Goal: Understand process/instructions: Learn how to perform a task or action

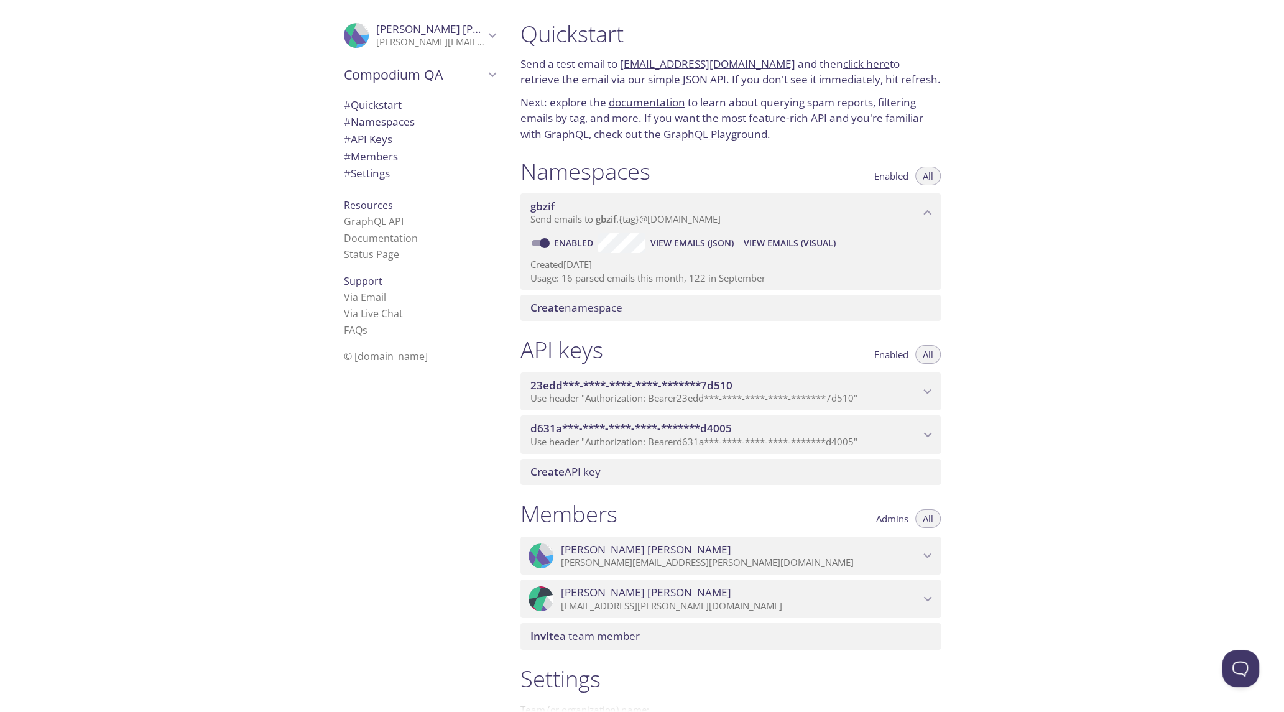
click at [700, 243] on span "View Emails (JSON)" at bounding box center [691, 243] width 83 height 15
click at [932, 429] on icon "d631a***-****-****-****-*******d4005 API key" at bounding box center [928, 435] width 16 height 16
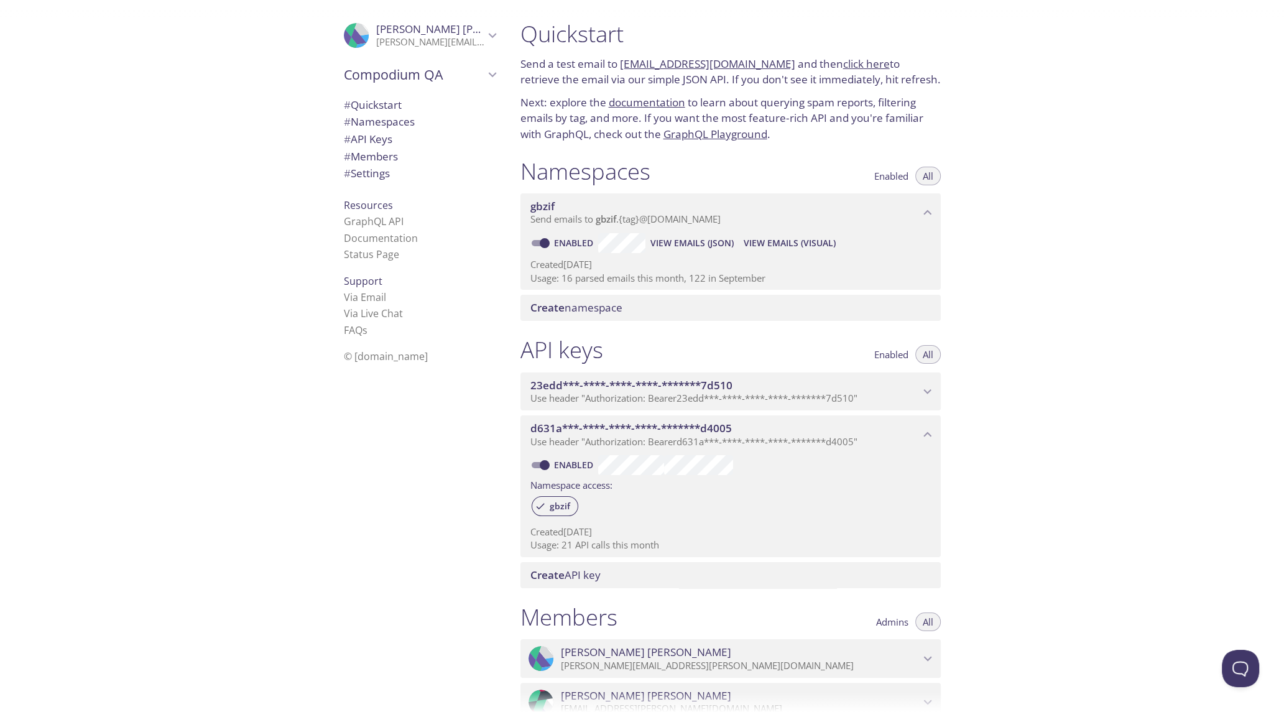
click at [921, 385] on icon "23edd***-****-****-****-*******7d510 API key" at bounding box center [928, 392] width 16 height 16
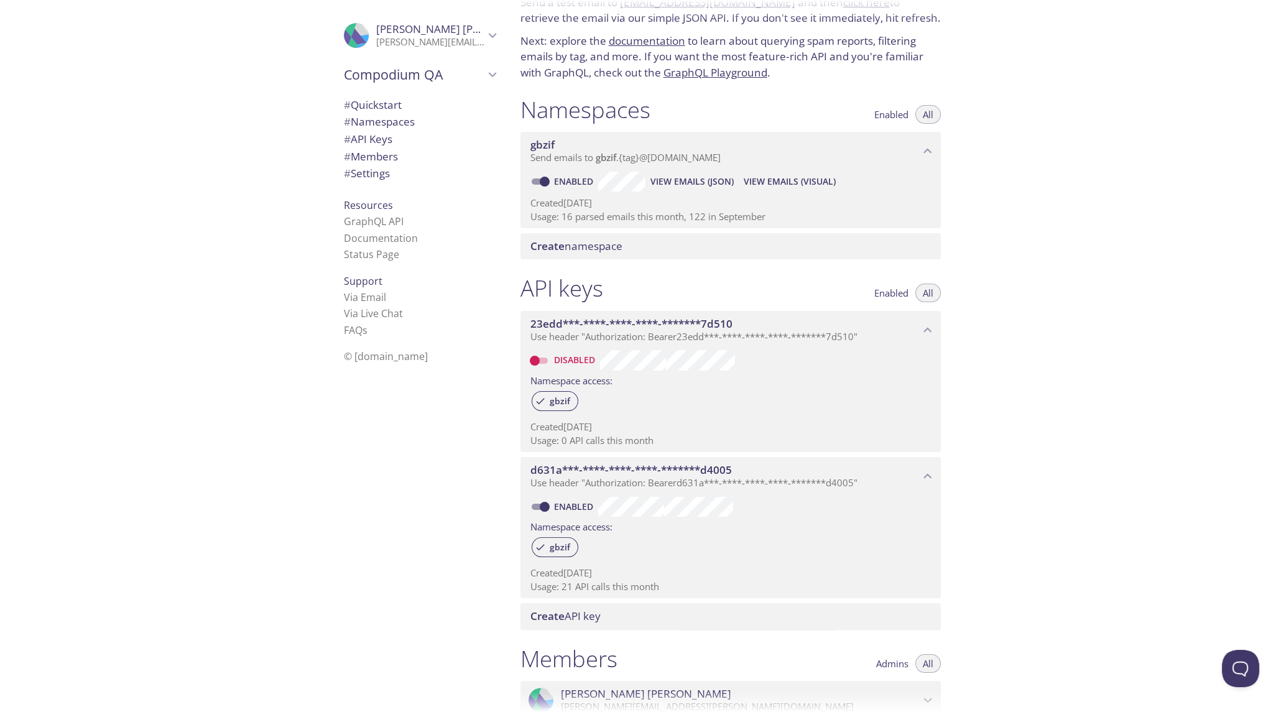
scroll to position [62, 0]
click at [616, 252] on div "Create namespace" at bounding box center [730, 246] width 420 height 26
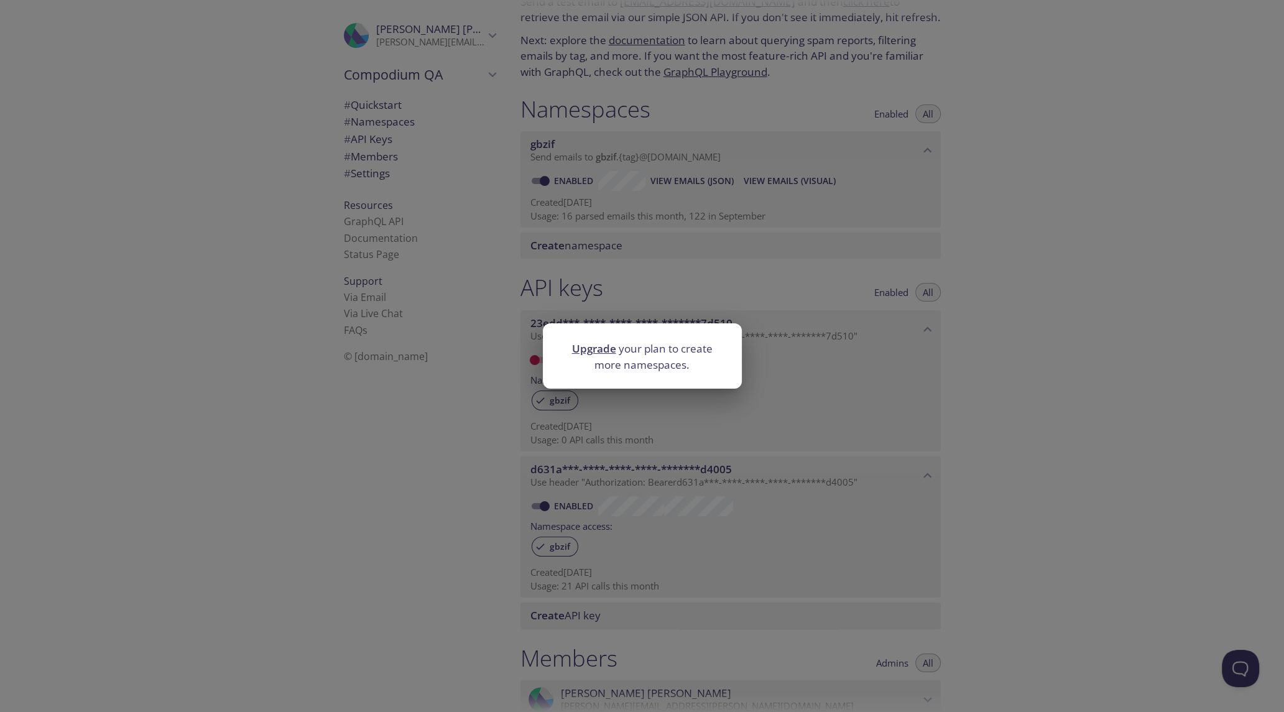
click at [687, 279] on div "Upgrade your plan to create more namespaces." at bounding box center [642, 356] width 1284 height 712
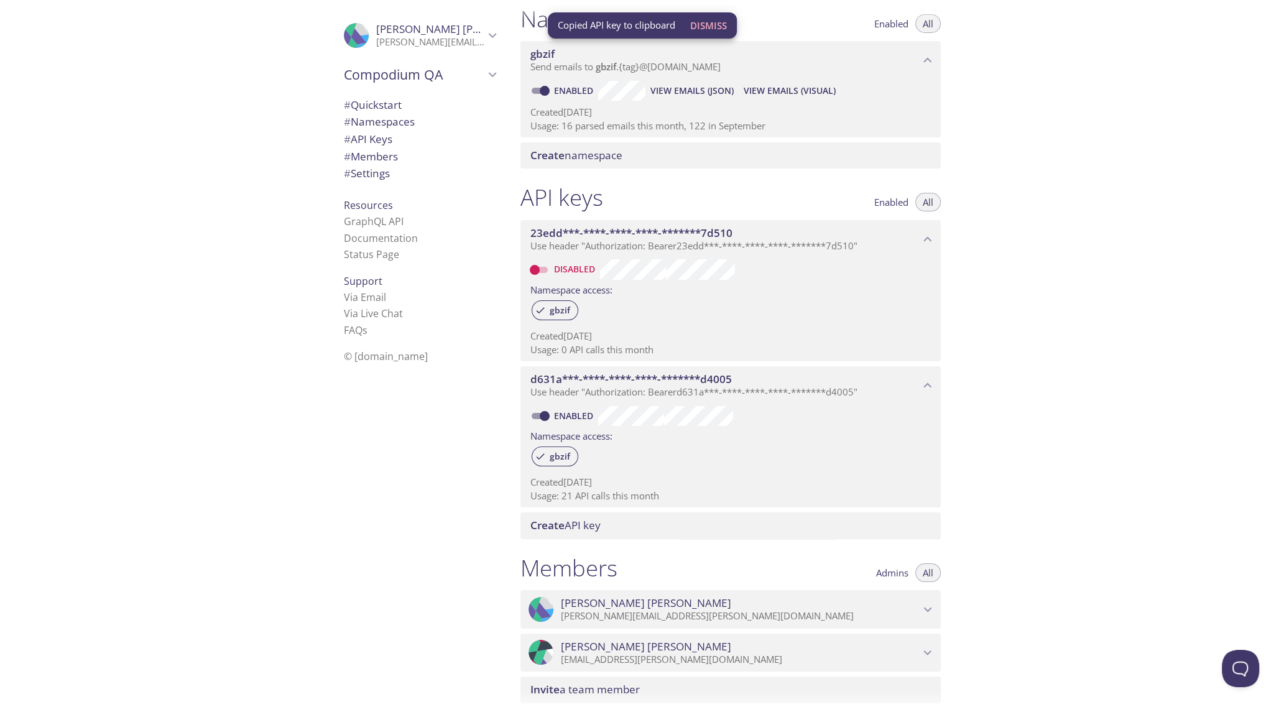
scroll to position [0, 0]
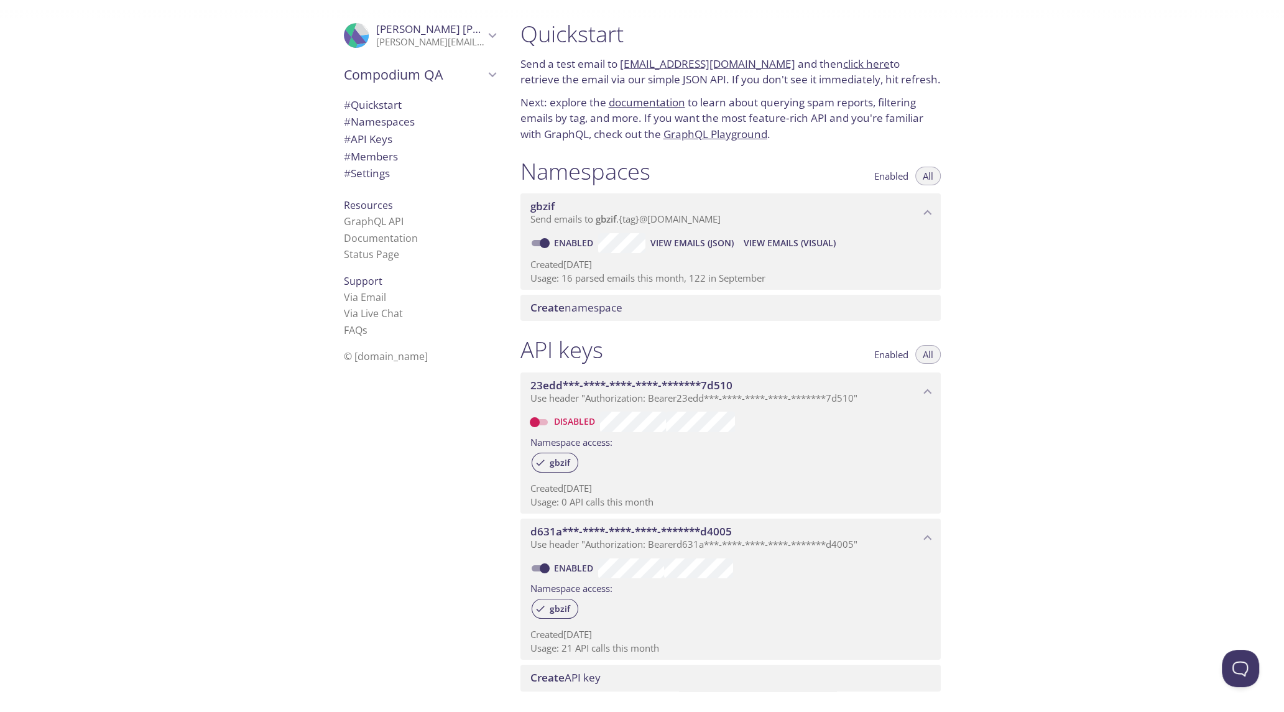
click at [846, 62] on link "click here" at bounding box center [866, 64] width 47 height 14
drag, startPoint x: 767, startPoint y: 65, endPoint x: 622, endPoint y: 66, distance: 145.5
click at [622, 66] on p "Send a test email to [EMAIL_ADDRESS][DOMAIN_NAME] and then click here to retrie…" at bounding box center [730, 72] width 420 height 32
copy link "[EMAIL_ADDRESS][DOMAIN_NAME]"
